Goal: Task Accomplishment & Management: Complete application form

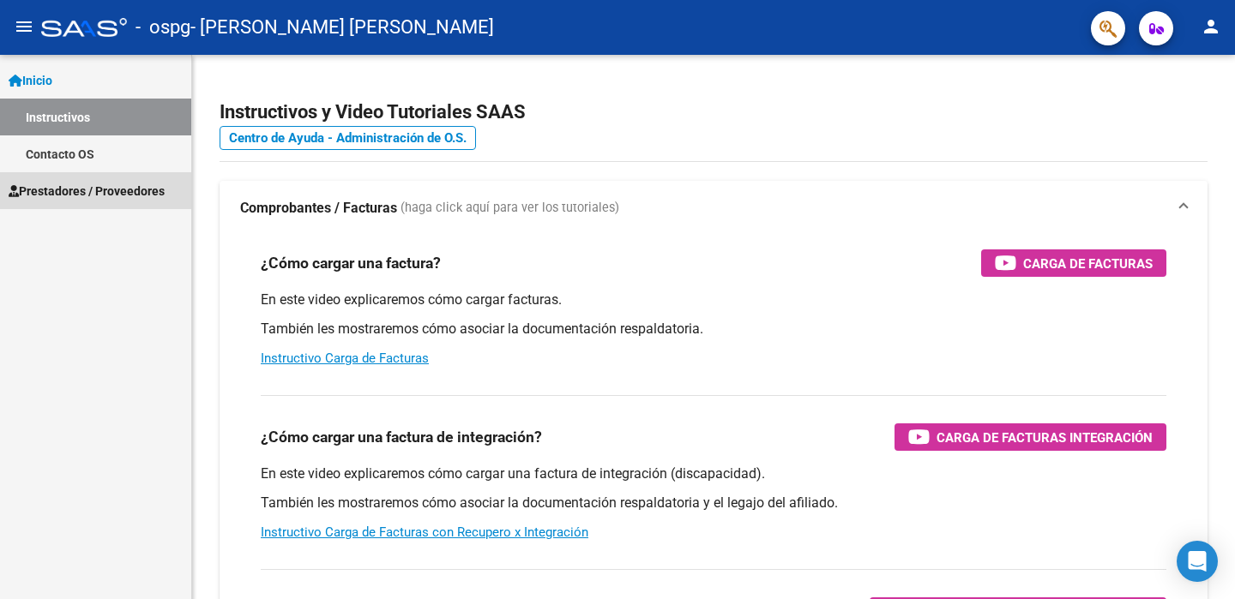
click at [63, 190] on span "Prestadores / Proveedores" at bounding box center [87, 191] width 156 height 19
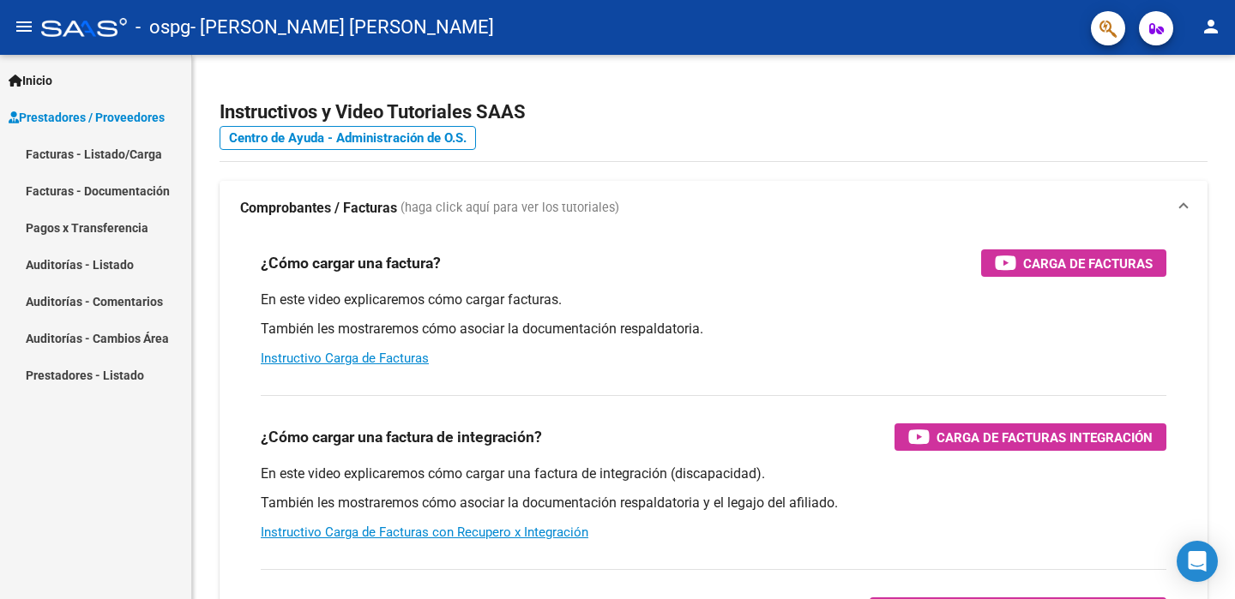
click at [82, 185] on link "Facturas - Documentación" at bounding box center [95, 190] width 191 height 37
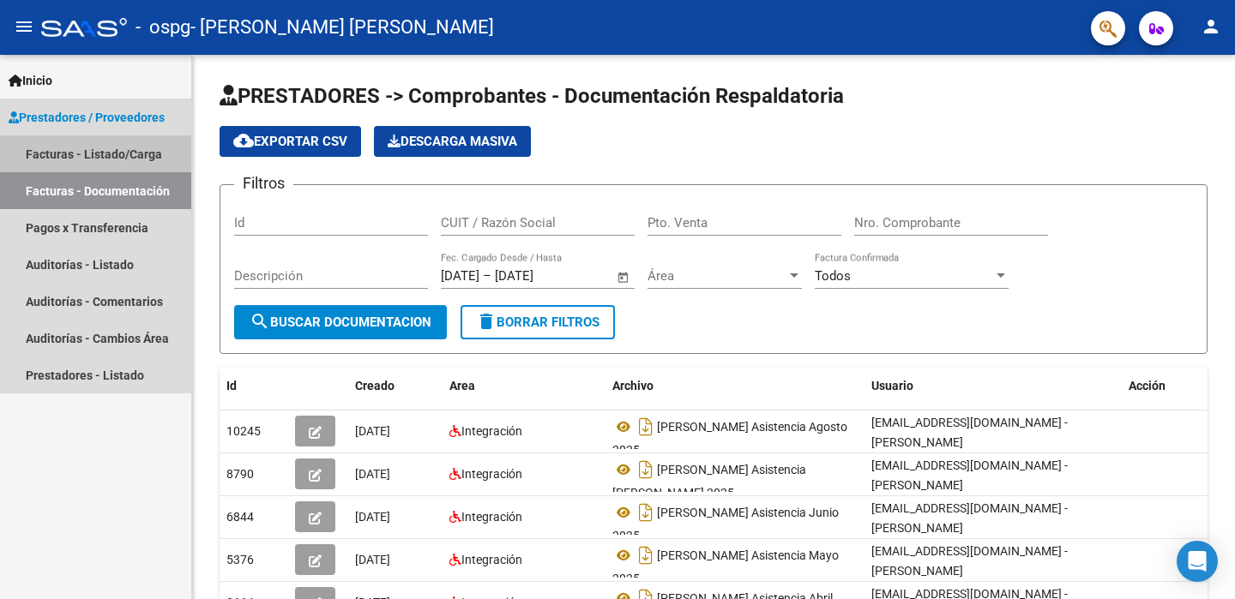
click at [92, 148] on link "Facturas - Listado/Carga" at bounding box center [95, 153] width 191 height 37
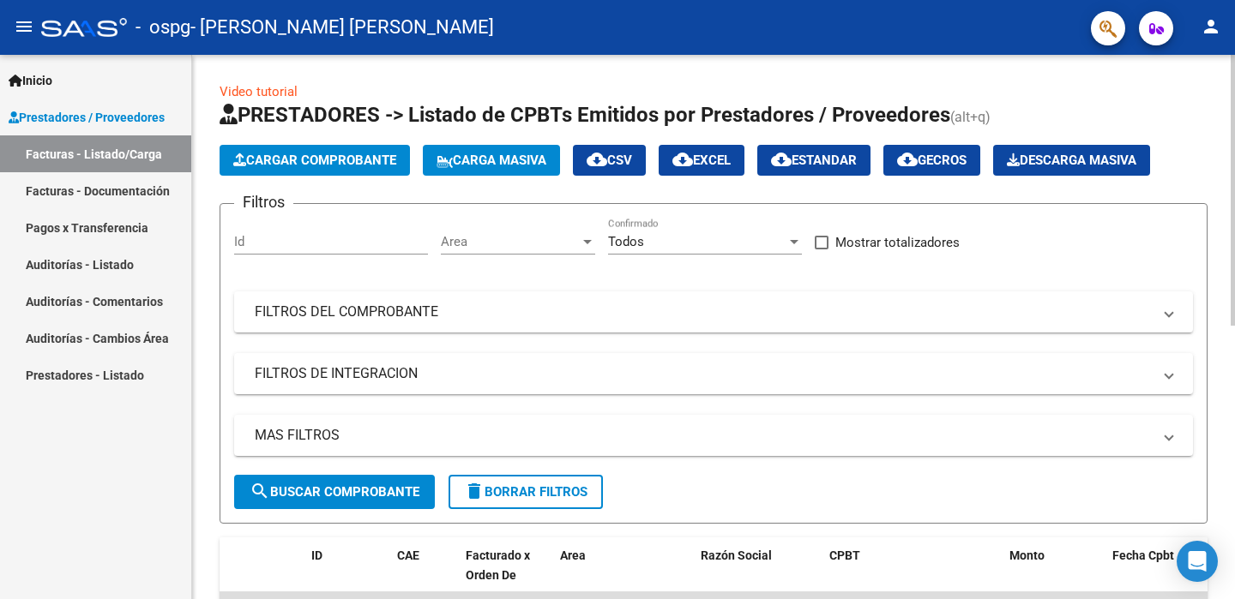
click at [315, 160] on span "Cargar Comprobante" at bounding box center [314, 160] width 163 height 15
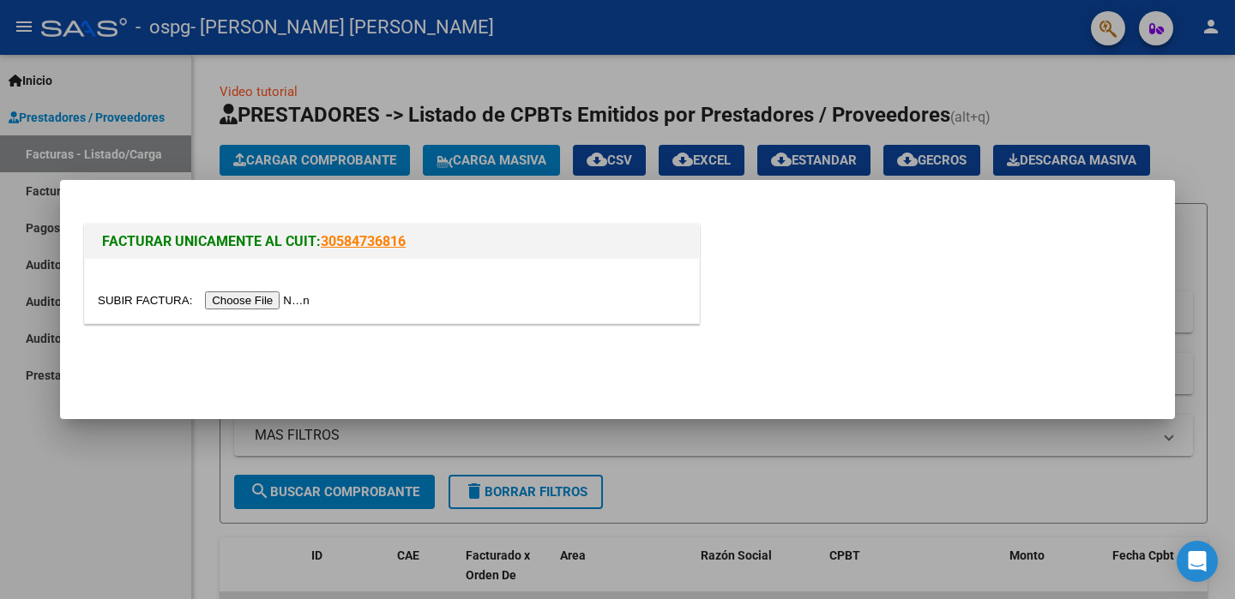
click at [267, 295] on input "file" at bounding box center [206, 301] width 217 height 18
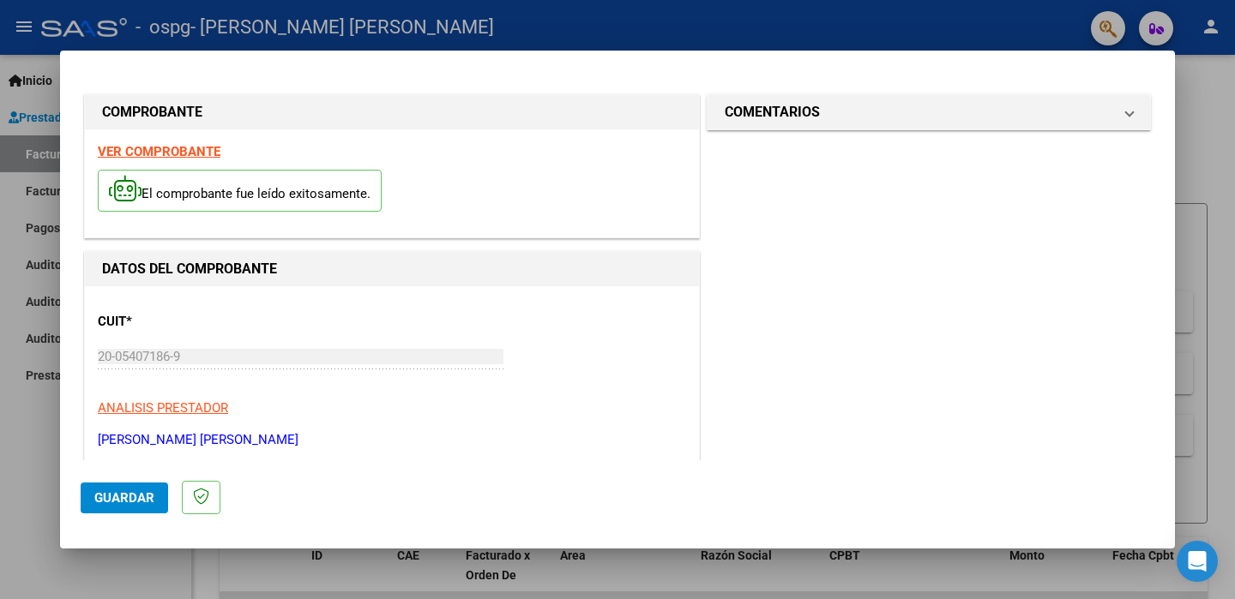
click at [159, 149] on strong "VER COMPROBANTE" at bounding box center [159, 151] width 123 height 15
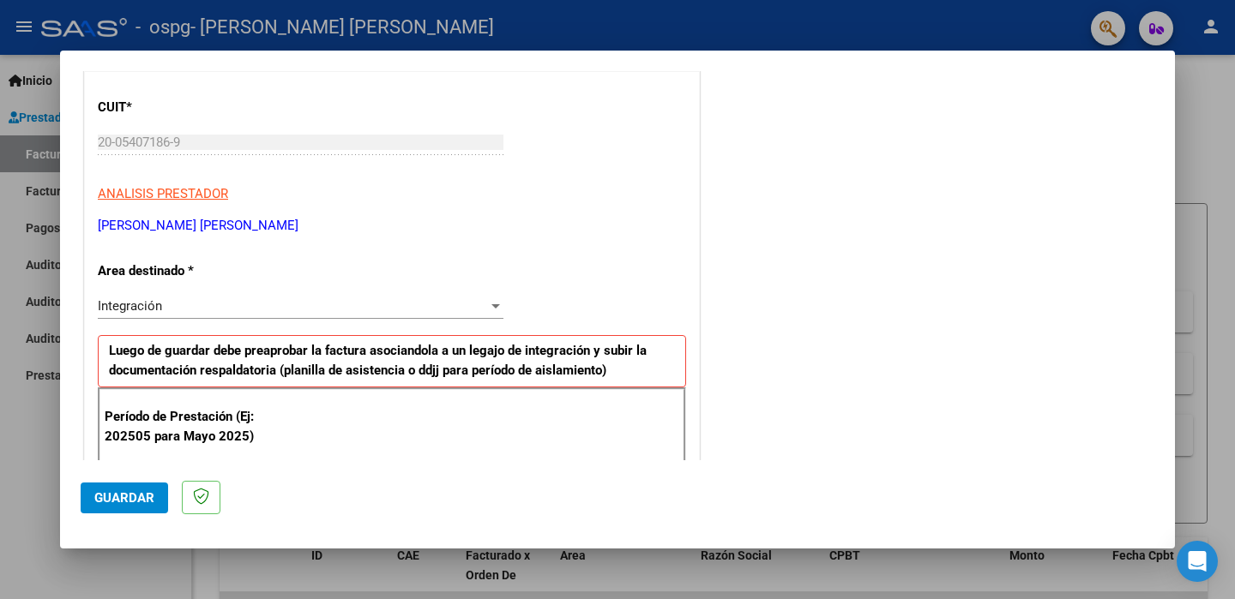
scroll to position [322, 0]
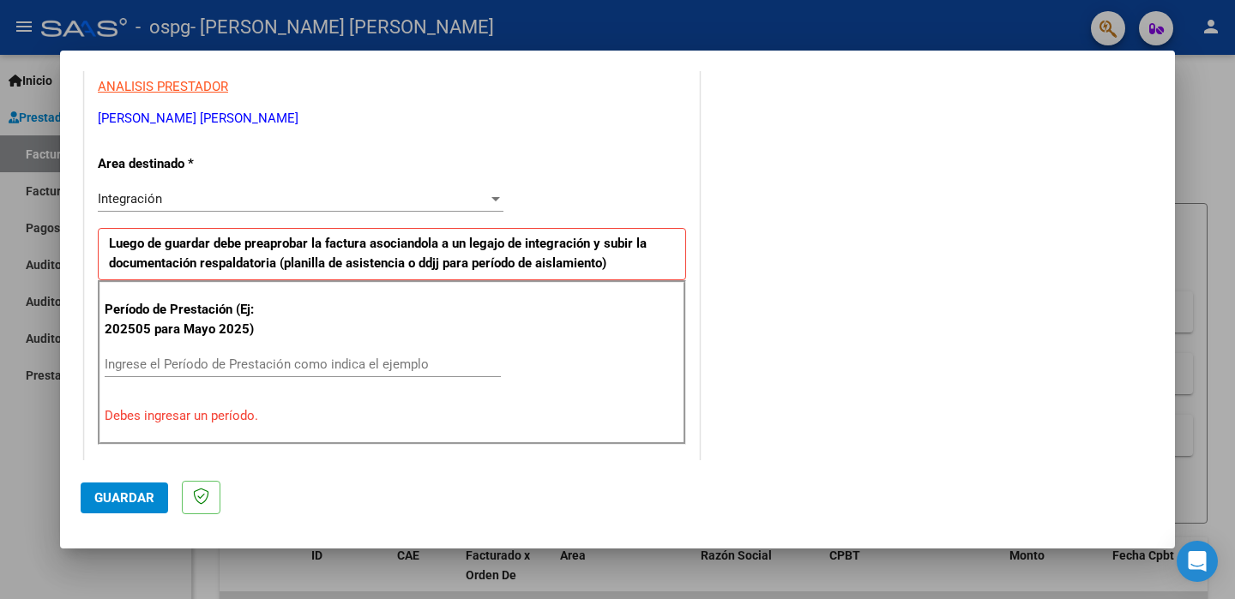
click at [118, 353] on div "Ingrese el Período de Prestación como indica el ejemplo" at bounding box center [303, 365] width 396 height 26
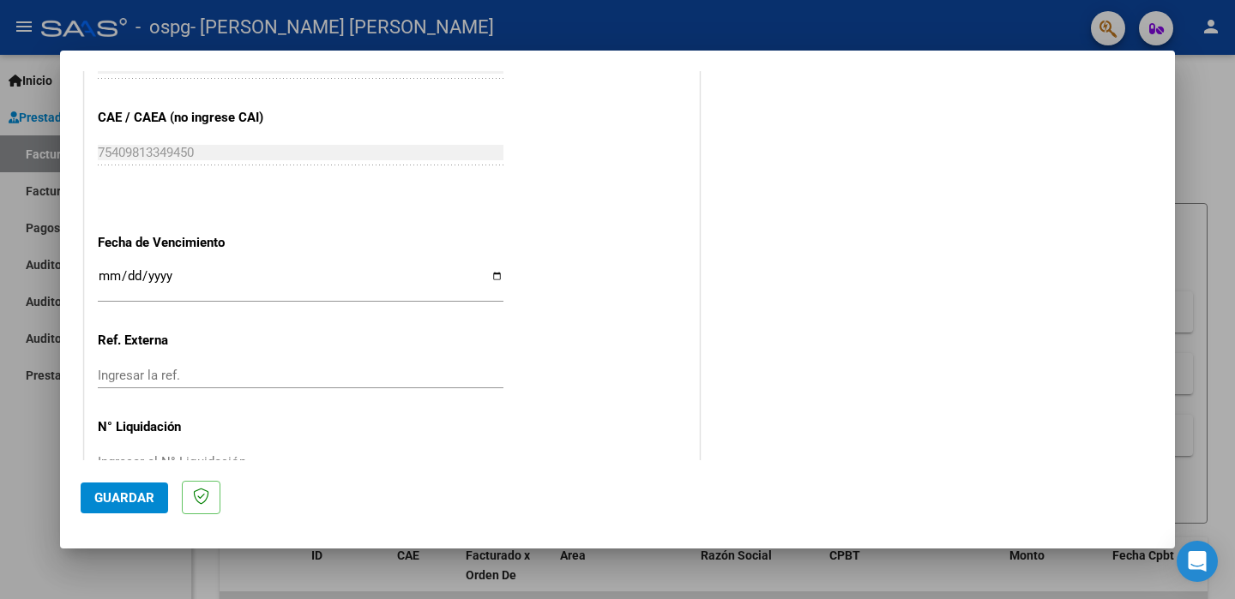
scroll to position [1120, 0]
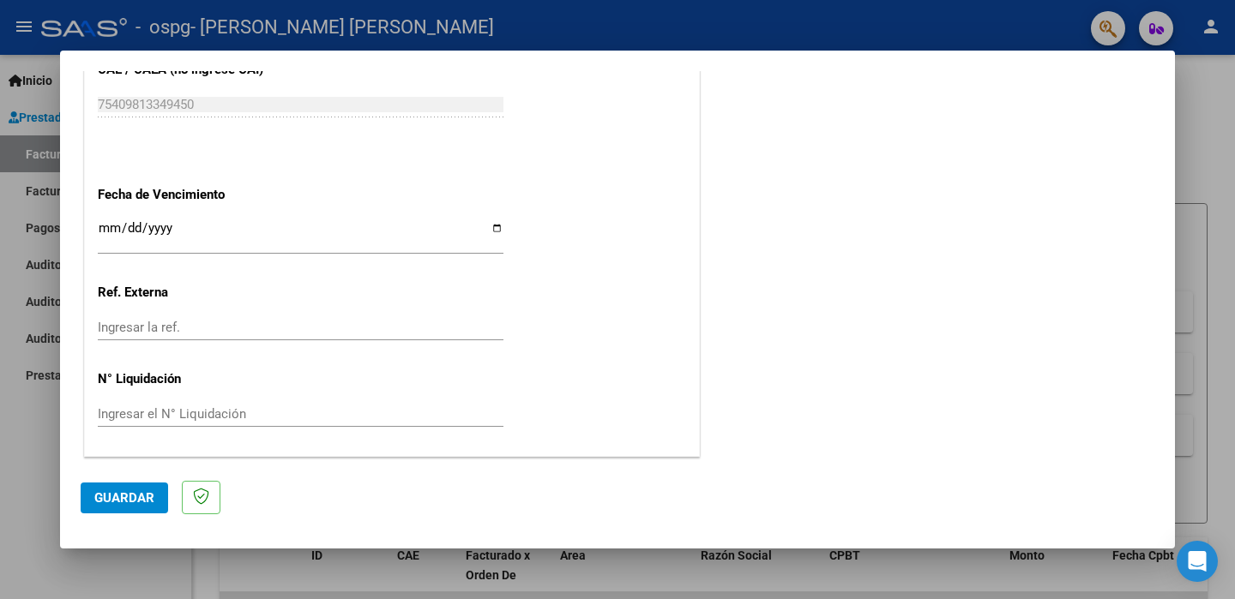
type input "202510"
click at [109, 494] on span "Guardar" at bounding box center [124, 498] width 60 height 15
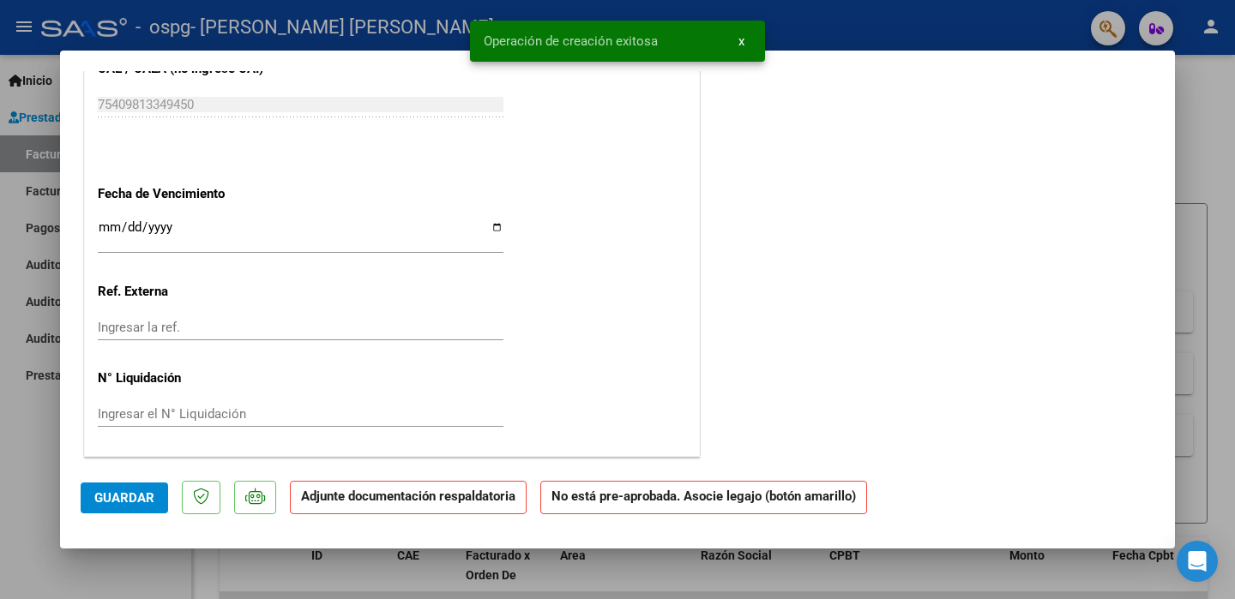
scroll to position [0, 0]
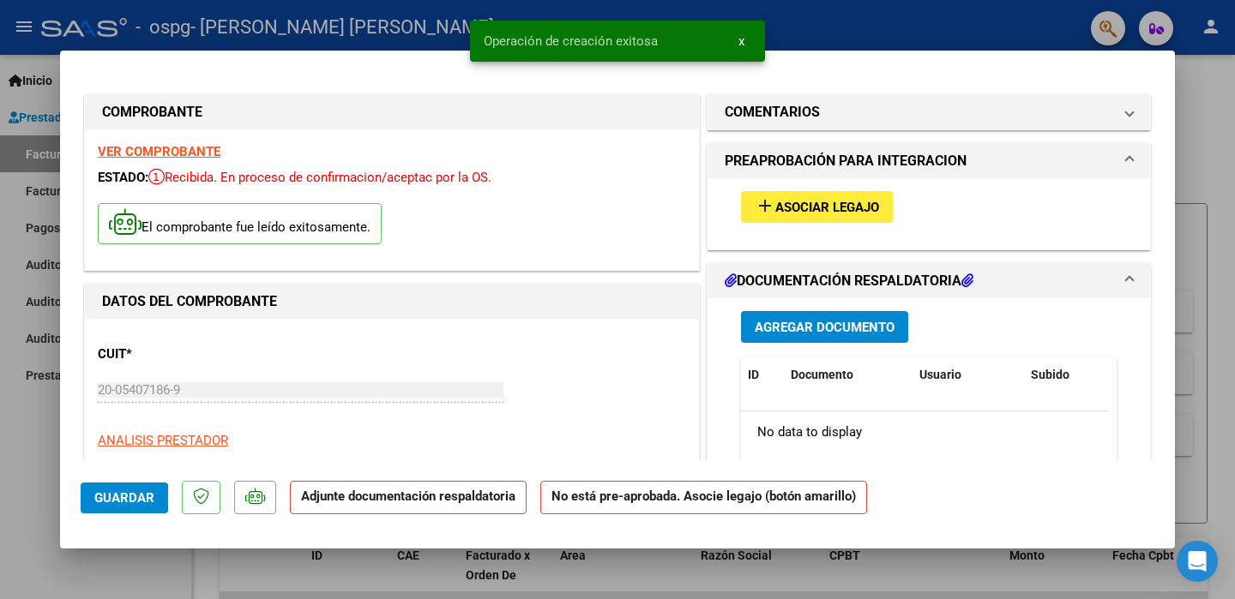
click at [798, 202] on span "Asociar Legajo" at bounding box center [827, 207] width 104 height 15
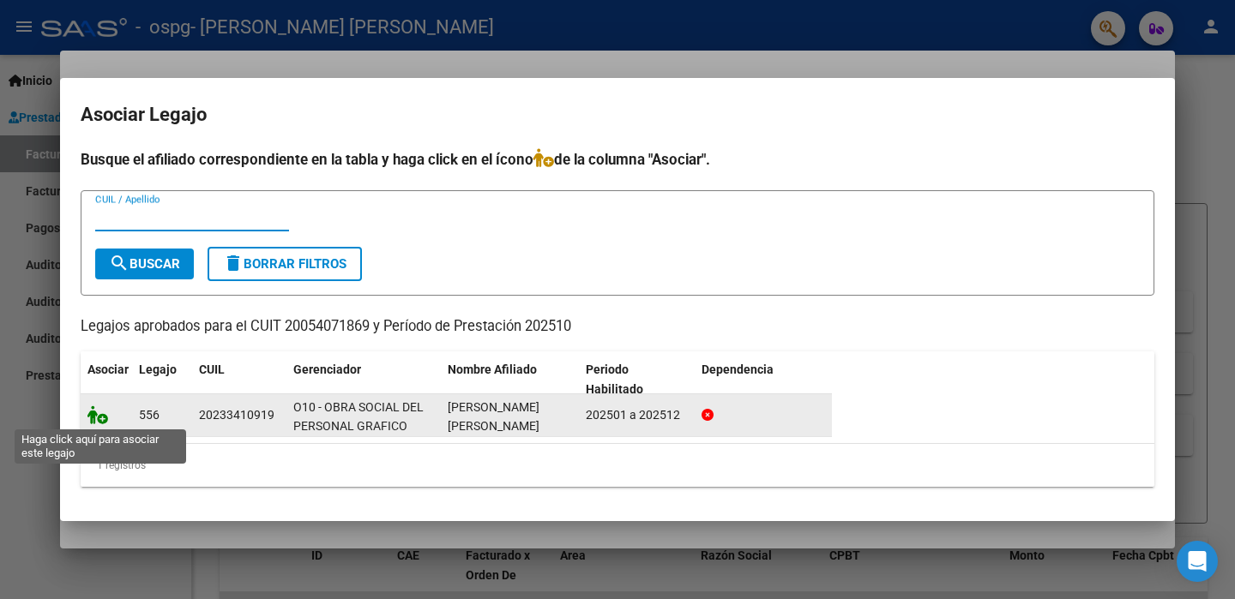
click at [91, 416] on icon at bounding box center [97, 415] width 21 height 19
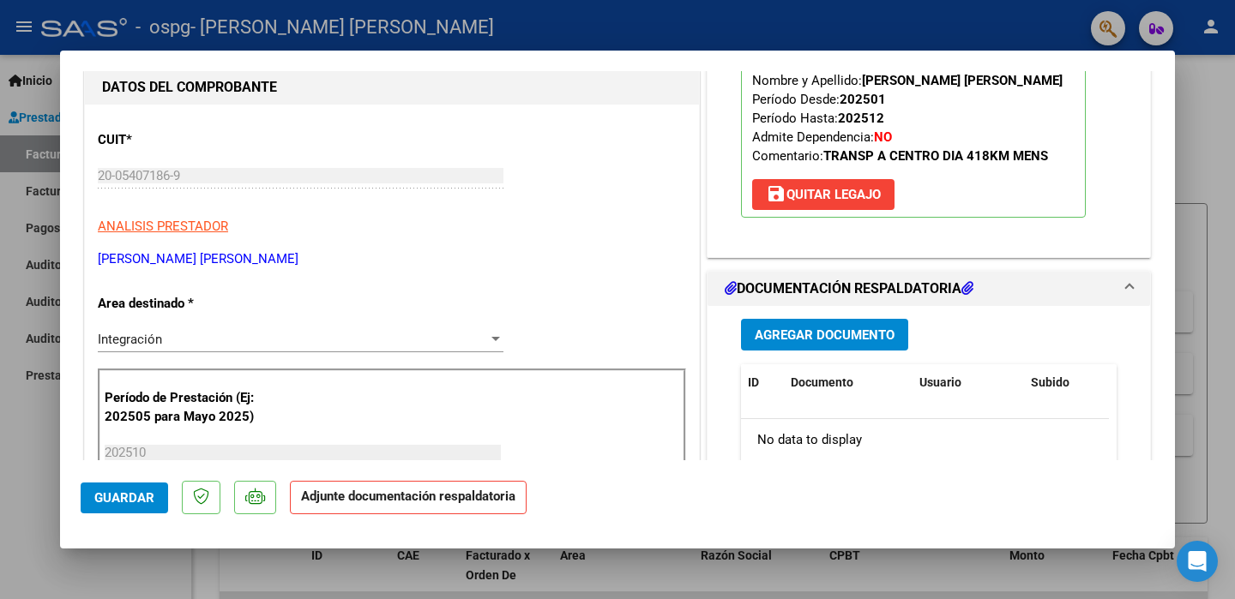
scroll to position [322, 0]
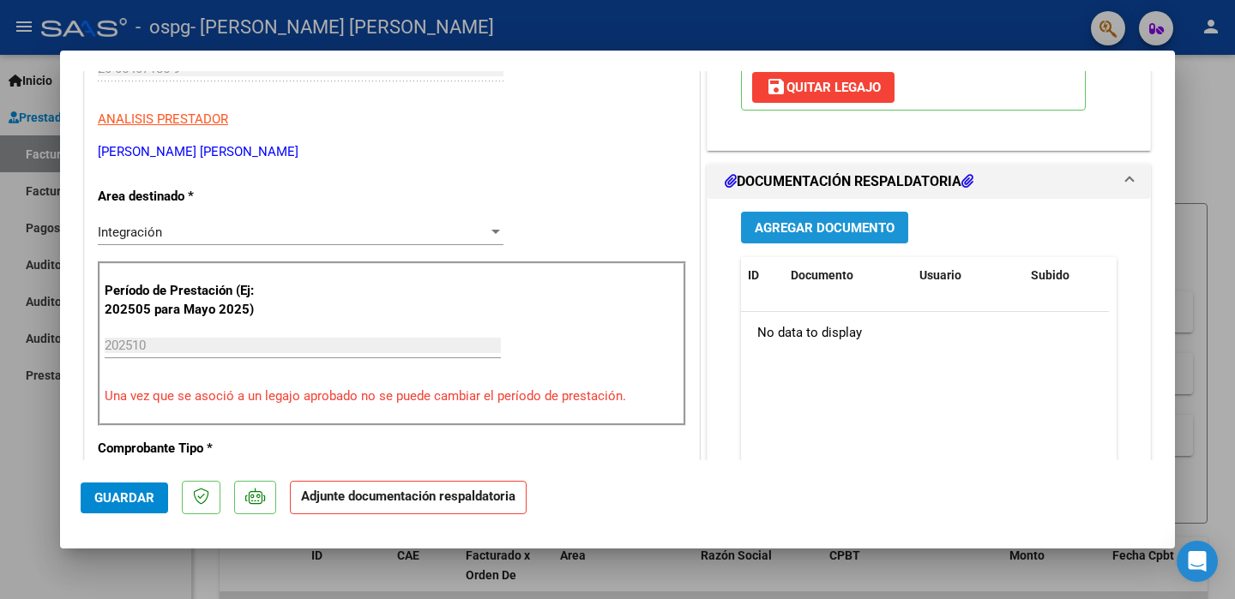
click at [820, 220] on span "Agregar Documento" at bounding box center [825, 227] width 140 height 15
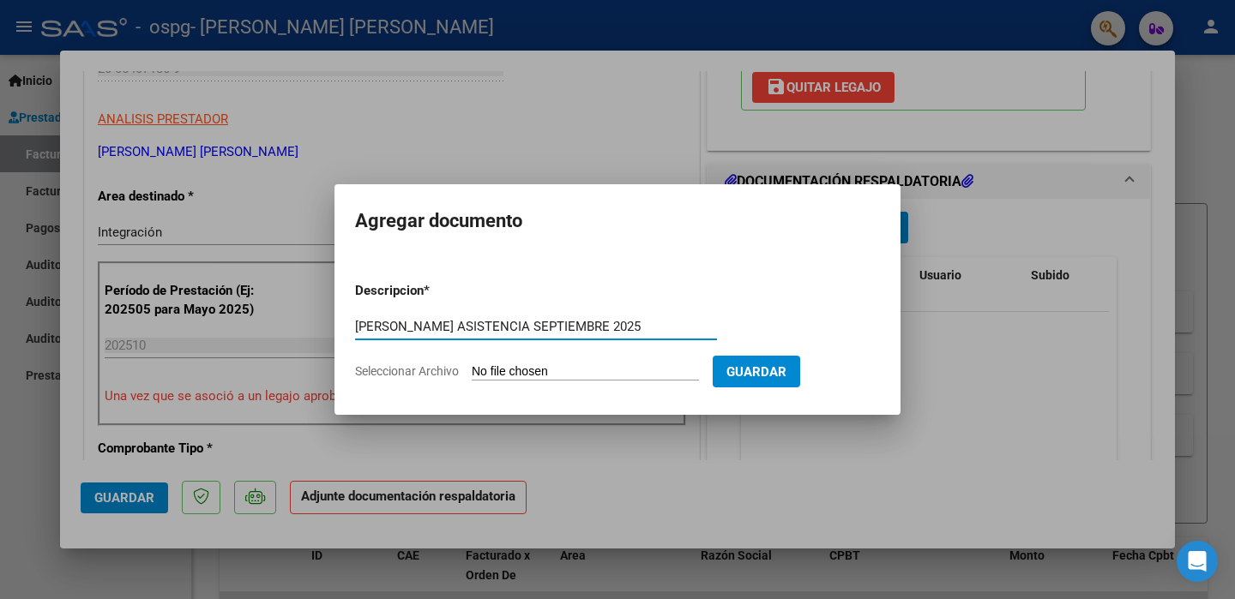
type input "[PERSON_NAME] ASISTENCIA SEPTIEMBRE 2025"
click at [782, 365] on span "Guardar" at bounding box center [756, 371] width 60 height 15
click at [409, 370] on span "Seleccionar Archivo" at bounding box center [407, 371] width 104 height 14
click at [472, 370] on input "Seleccionar Archivo" at bounding box center [585, 372] width 227 height 16
type input "C:\fakepath\[PERSON_NAME] ASISTENCIA SEPTIEMBRE 2025.pdf"
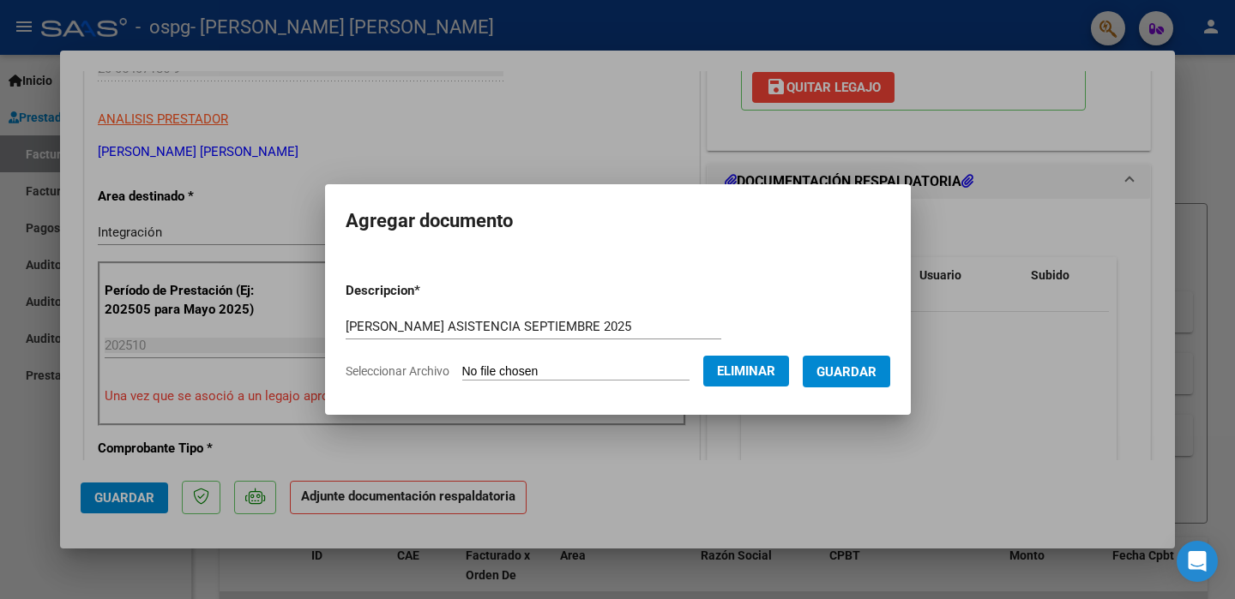
click at [858, 366] on span "Guardar" at bounding box center [846, 371] width 60 height 15
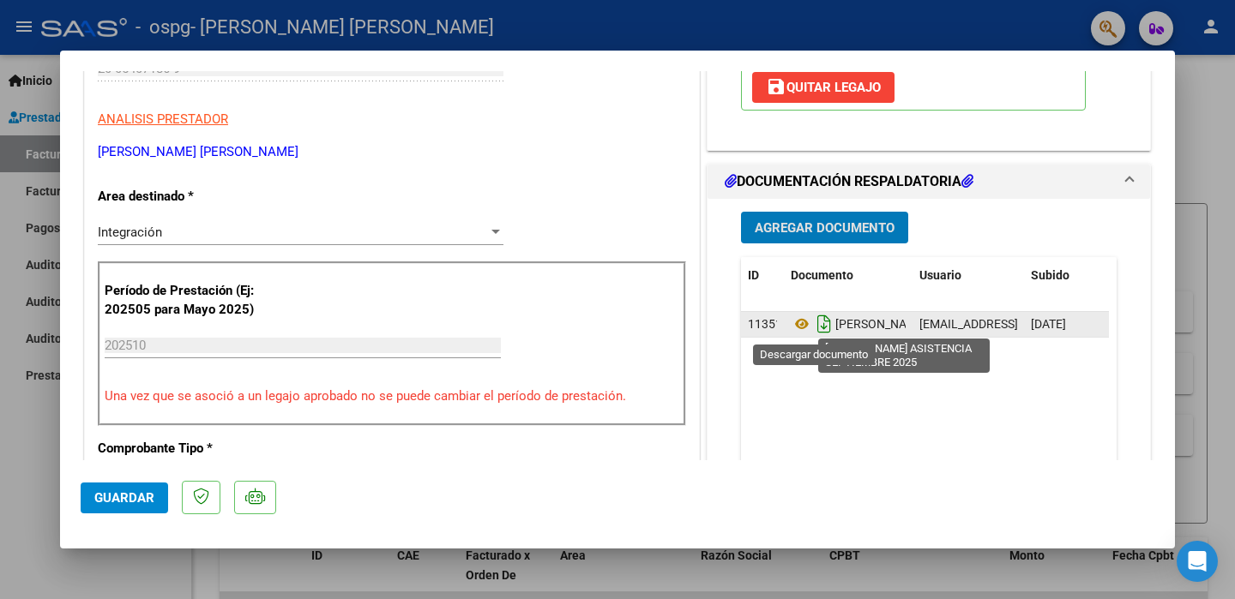
click at [817, 327] on icon "Descargar documento" at bounding box center [824, 323] width 22 height 27
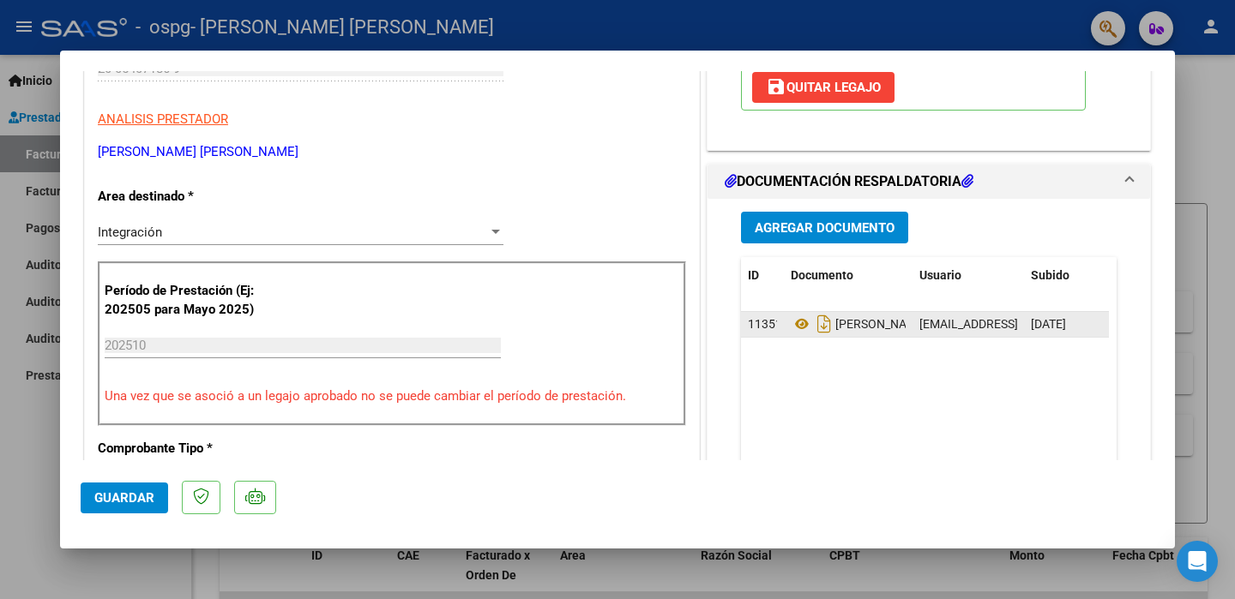
click at [129, 491] on span "Guardar" at bounding box center [124, 498] width 60 height 15
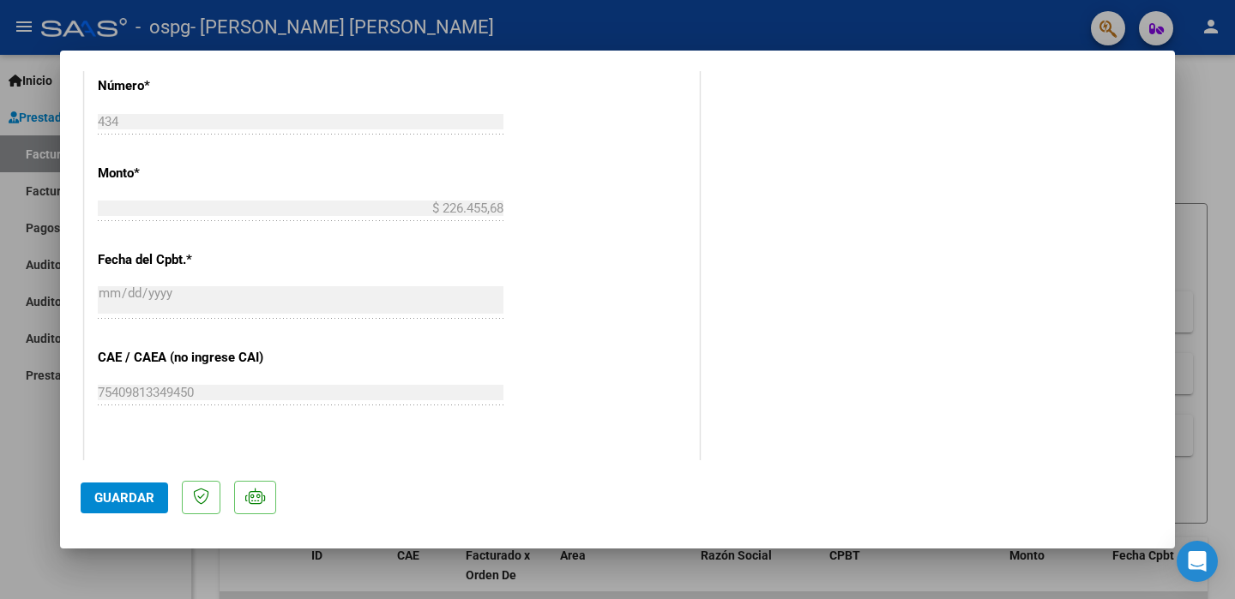
scroll to position [1146, 0]
